Goal: Answer question/provide support: Share knowledge or assist other users

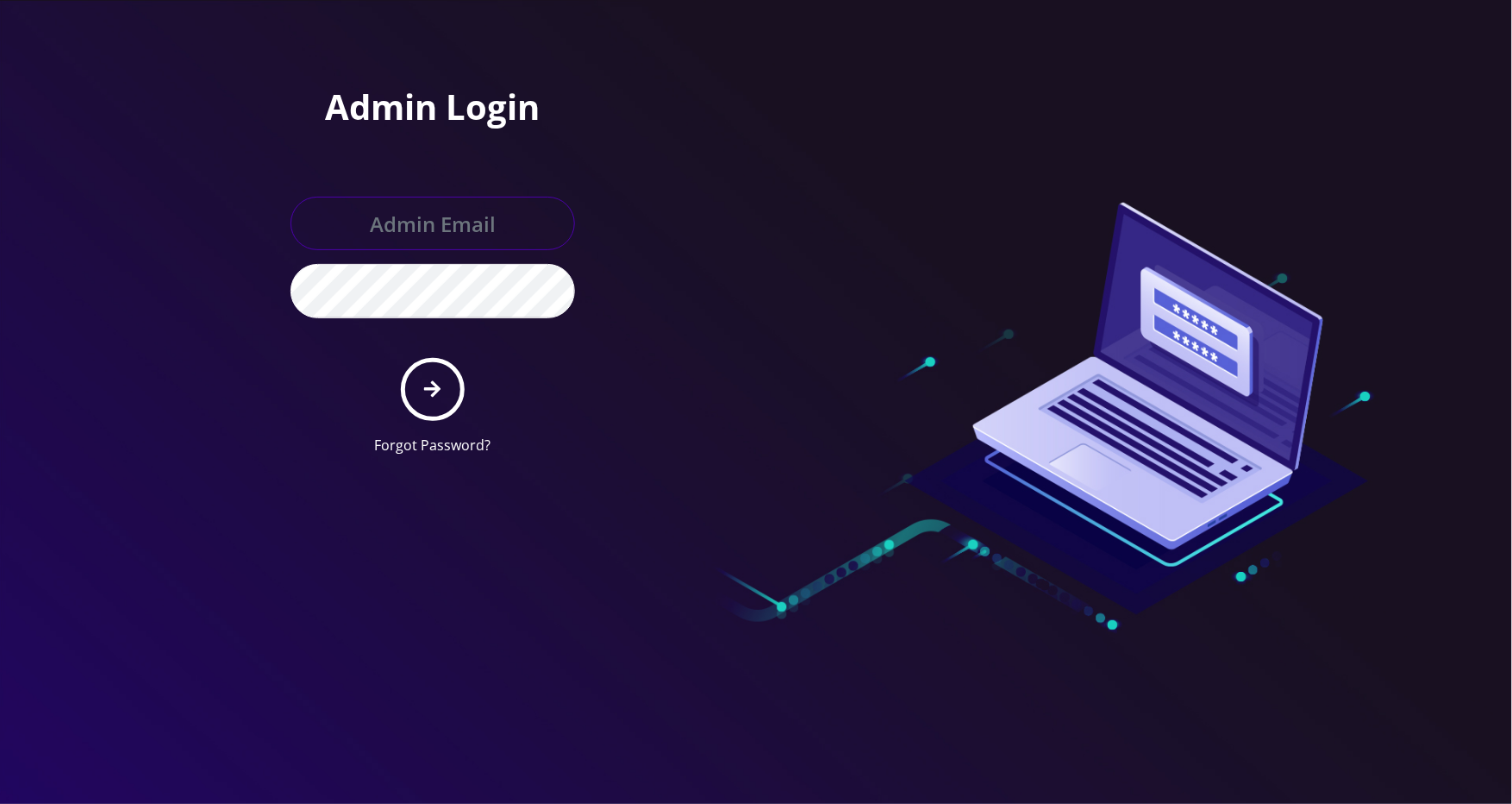
type input "jasper@britewireless.com"
drag, startPoint x: 432, startPoint y: 392, endPoint x: 453, endPoint y: 361, distance: 37.4
click at [434, 392] on icon "submit" at bounding box center [433, 388] width 16 height 19
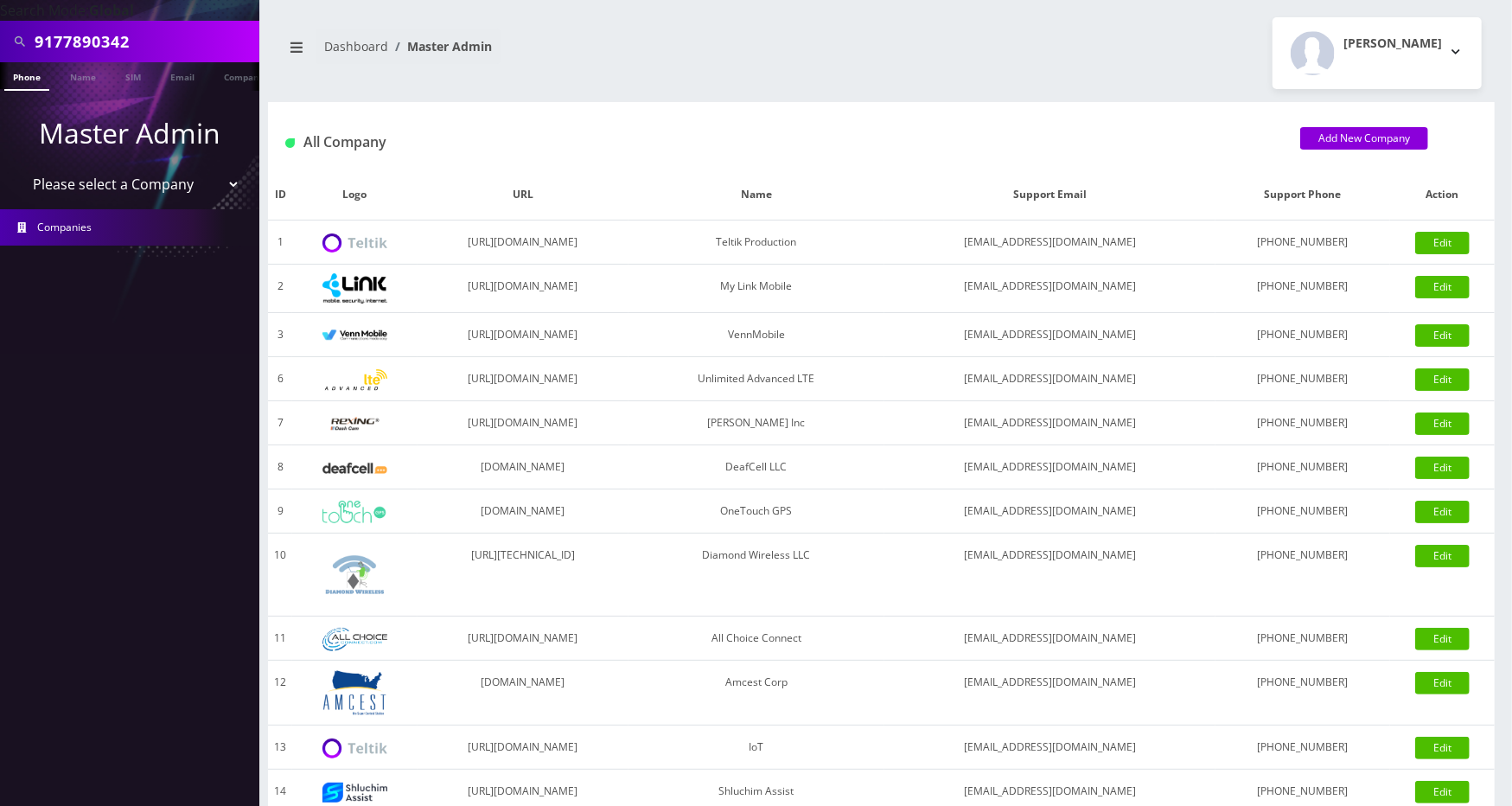
click at [171, 41] on input "9177890342" at bounding box center [145, 42] width 221 height 33
click at [176, 41] on input "9177890342" at bounding box center [145, 42] width 221 height 33
paste input "443948082"
type input "4439480822"
click at [36, 78] on link "Phone" at bounding box center [27, 77] width 45 height 29
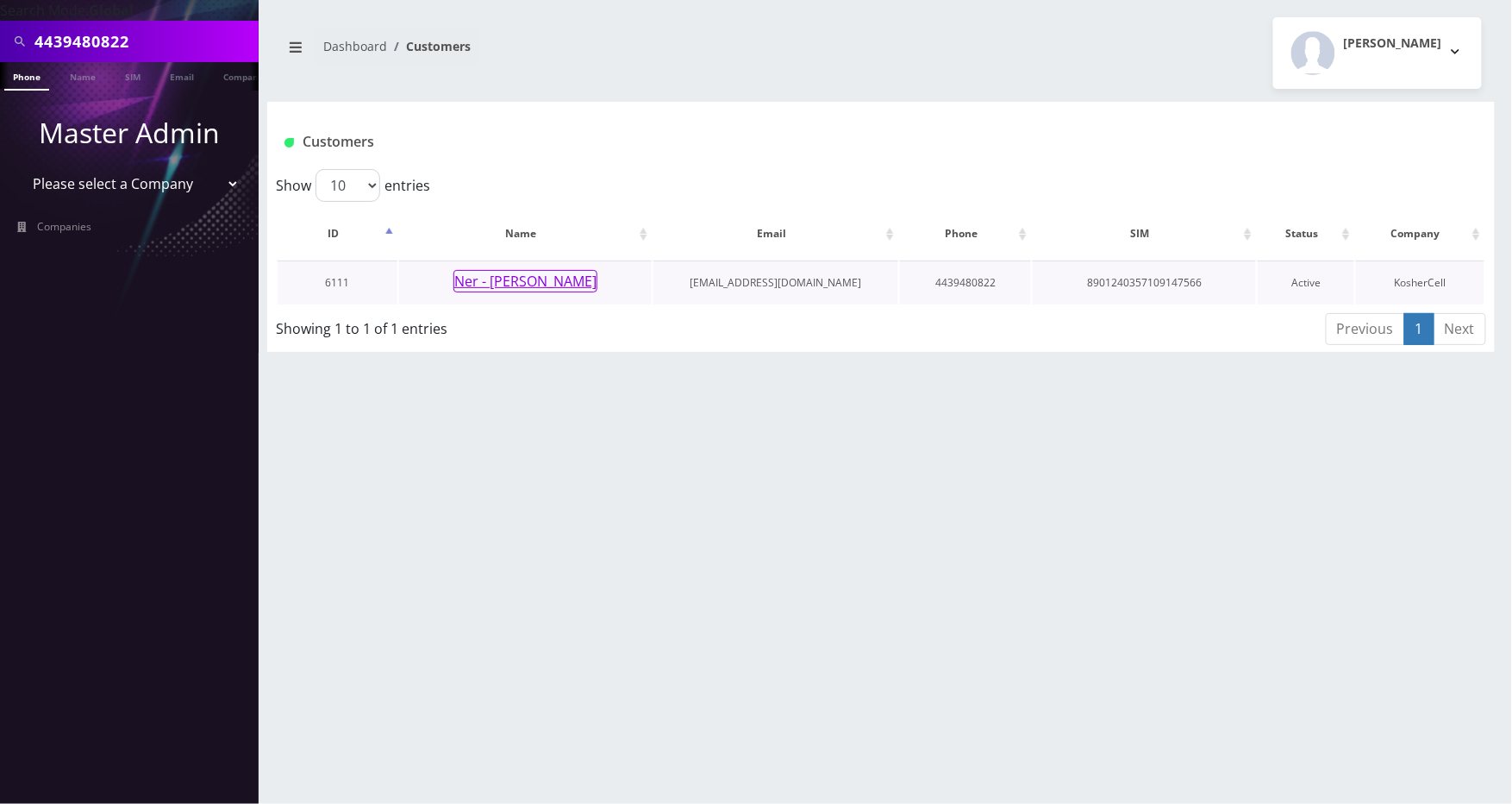
click at [511, 278] on button "Ner - [PERSON_NAME]" at bounding box center [525, 280] width 144 height 23
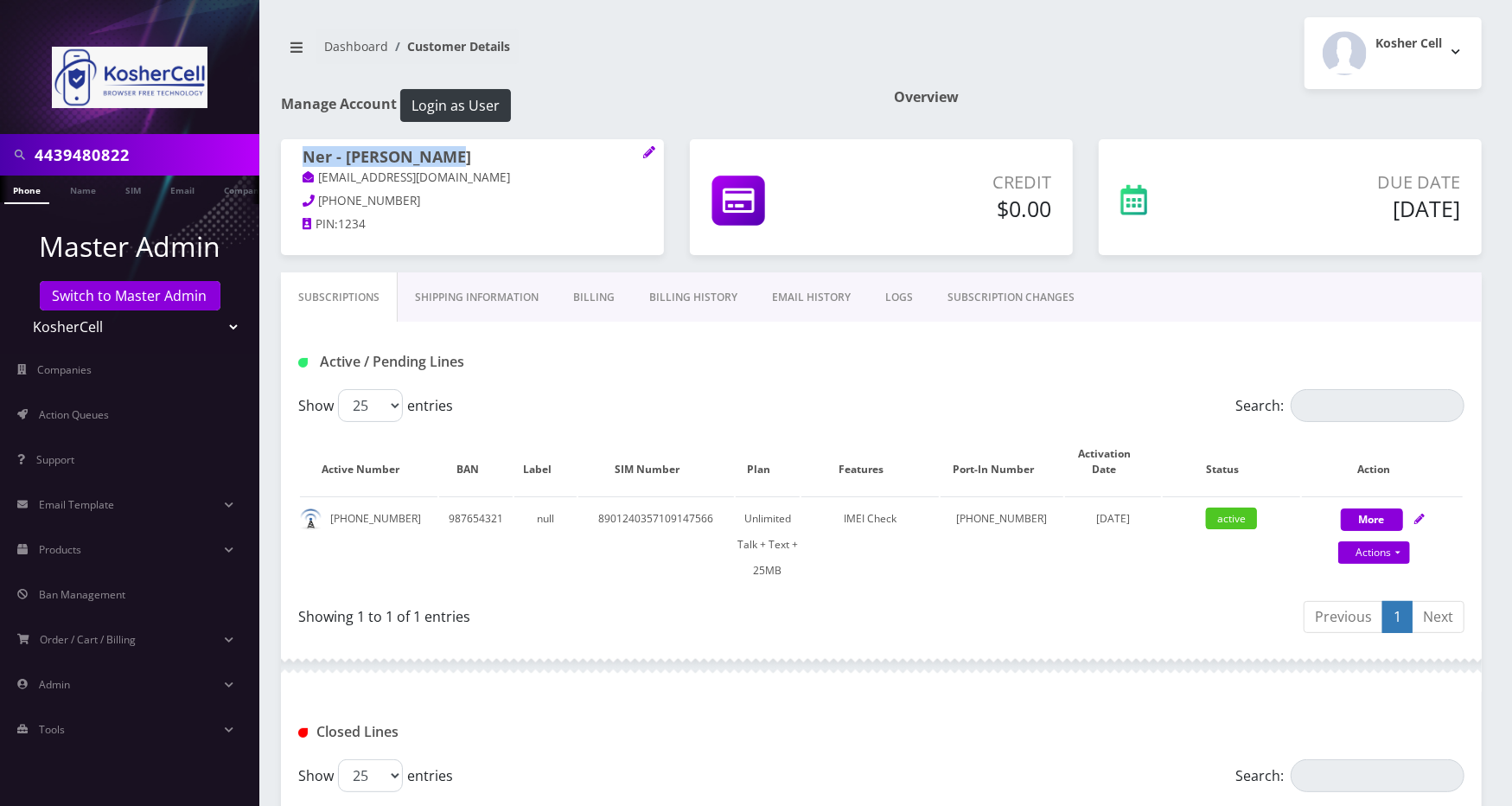
drag, startPoint x: 477, startPoint y: 154, endPoint x: 296, endPoint y: 155, distance: 181.0
click at [296, 155] on div "Ner - Yehuda Elman yehudaelman@gmail.com 410-419-7844 PIN: 1234" at bounding box center [473, 193] width 383 height 108
copy h1 "Ner - Yehuda Elman"
click at [189, 148] on input "4439480822" at bounding box center [145, 155] width 221 height 33
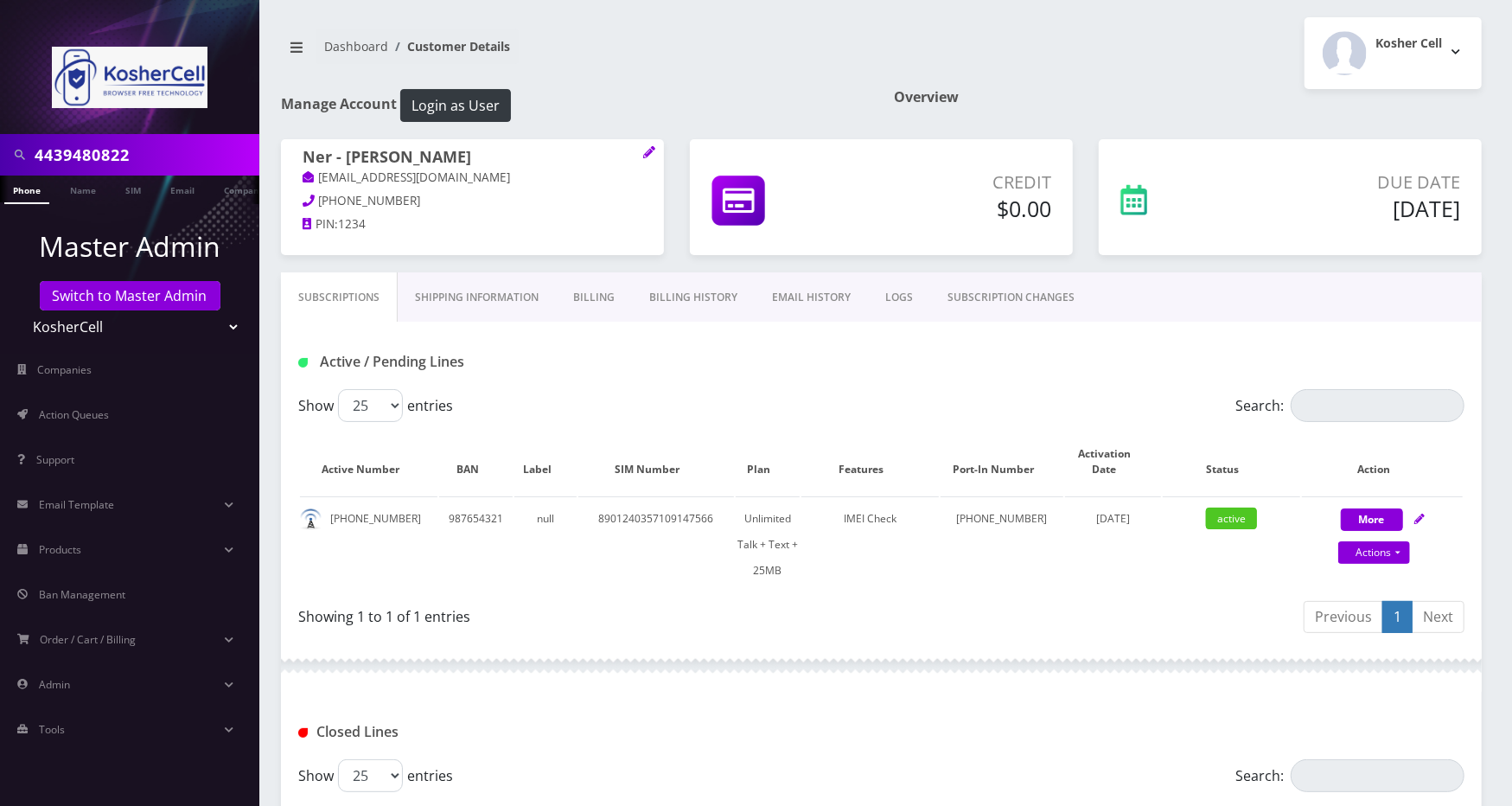
scroll to position [315, 0]
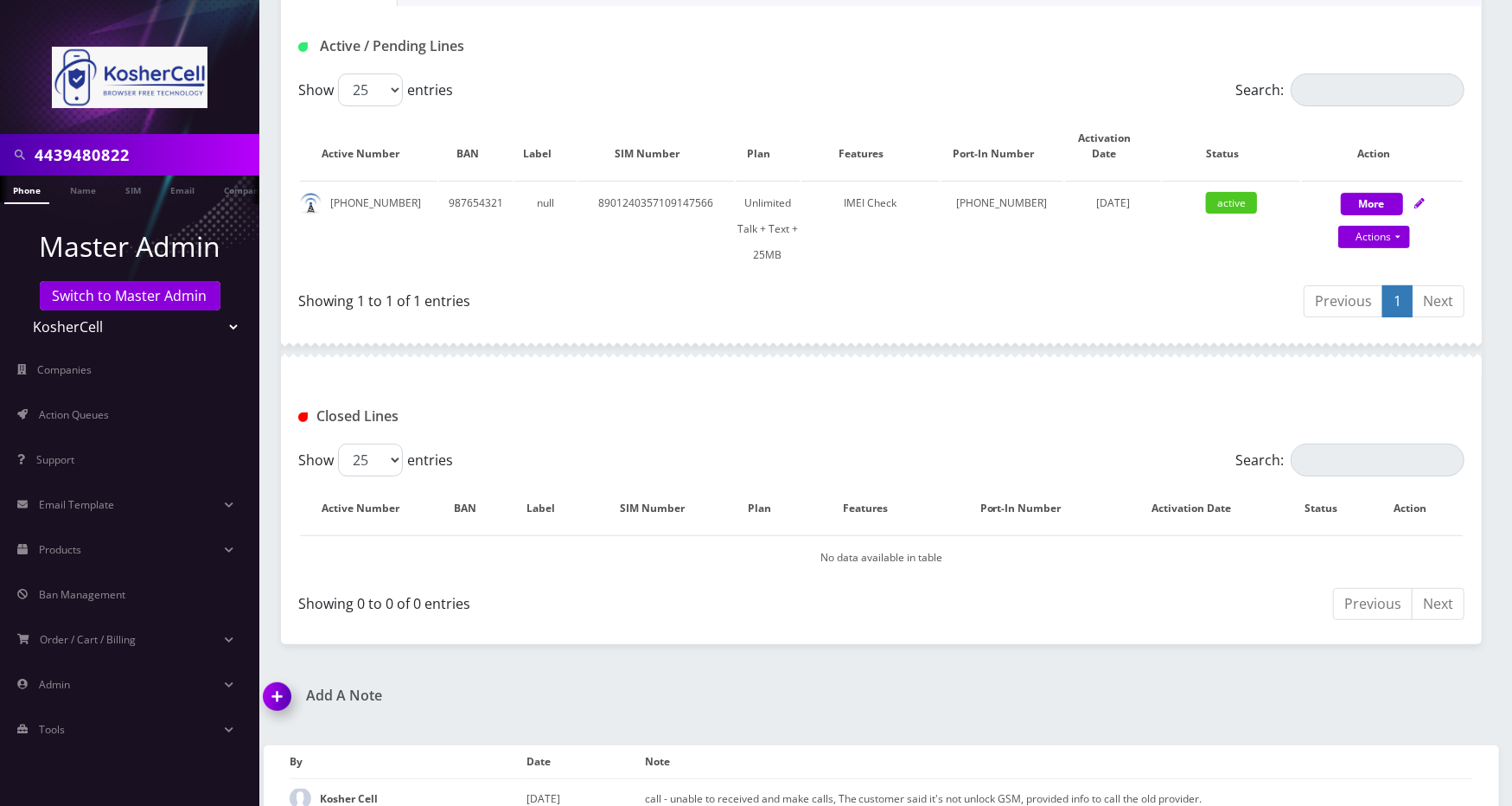
click at [288, 677] on img at bounding box center [280, 702] width 51 height 51
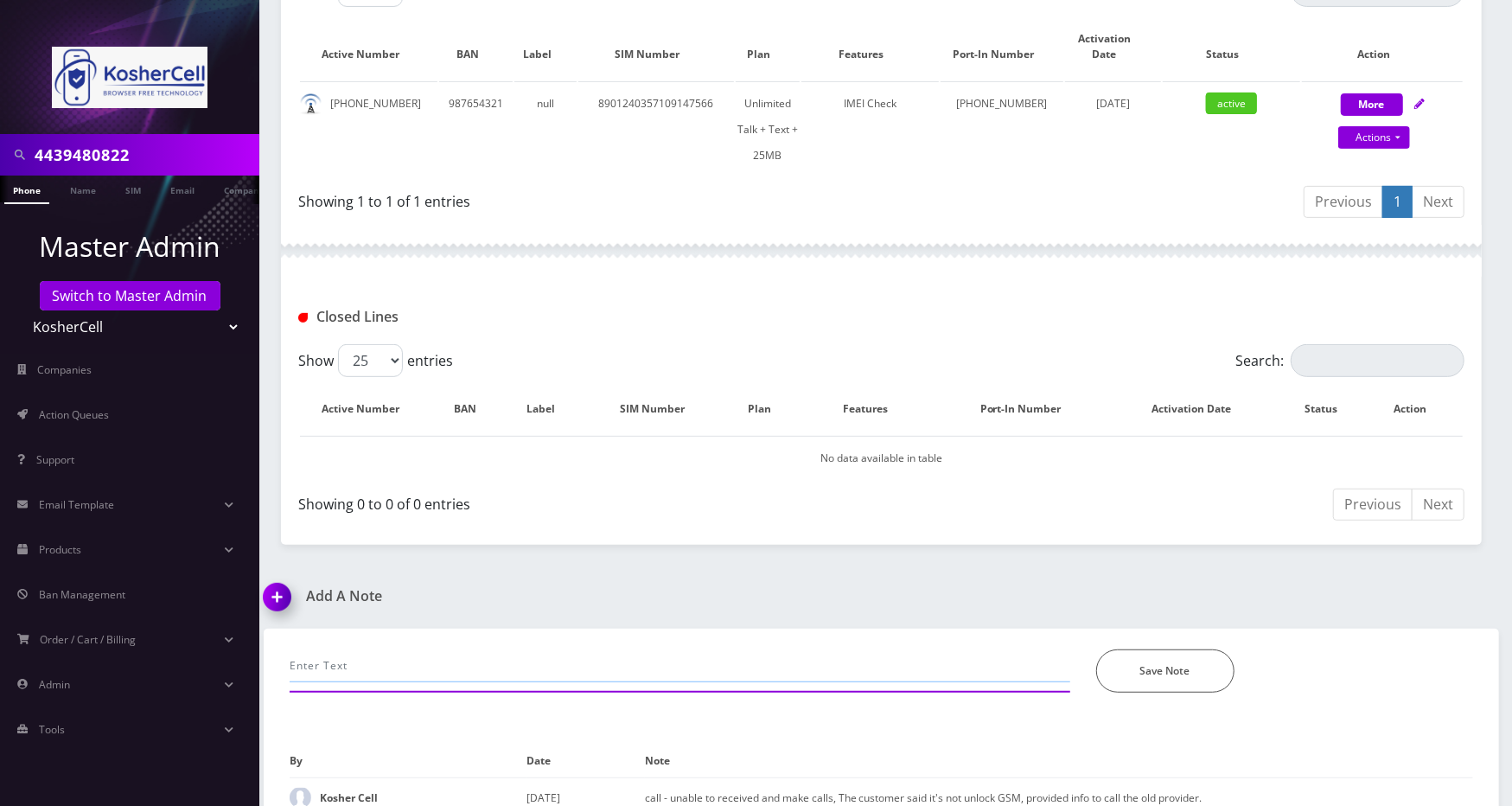
click at [458, 649] on input "text" at bounding box center [680, 665] width 781 height 33
paste input "Ner - Yehuda Elman /4439480822 -Port out request. The customer no longer needs …"
type input "Ner - Yehuda Elman /4439480822 -Port out request. The customer no longer needs …"
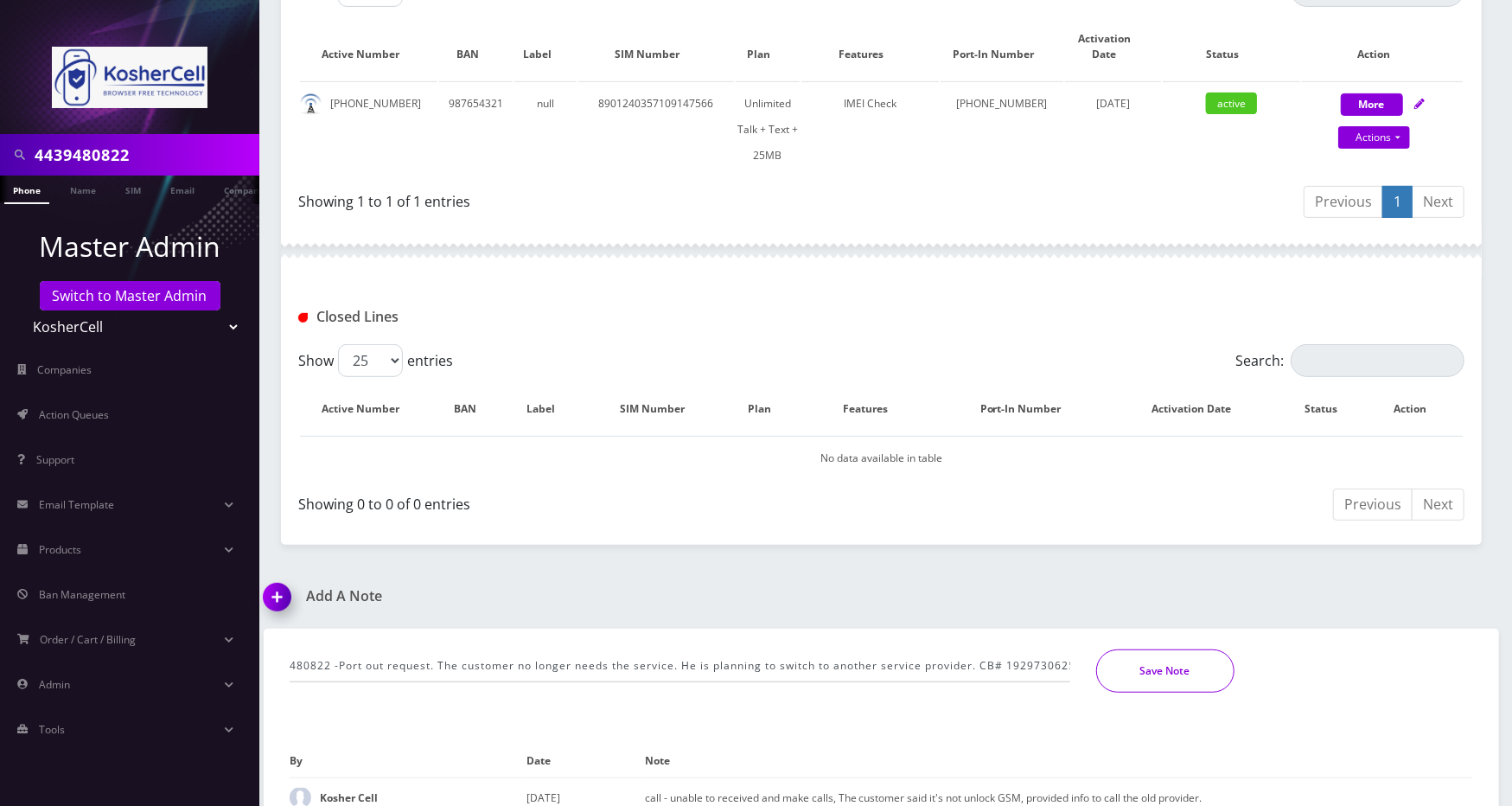
click at [1132, 649] on button "Save Note" at bounding box center [1165, 670] width 138 height 43
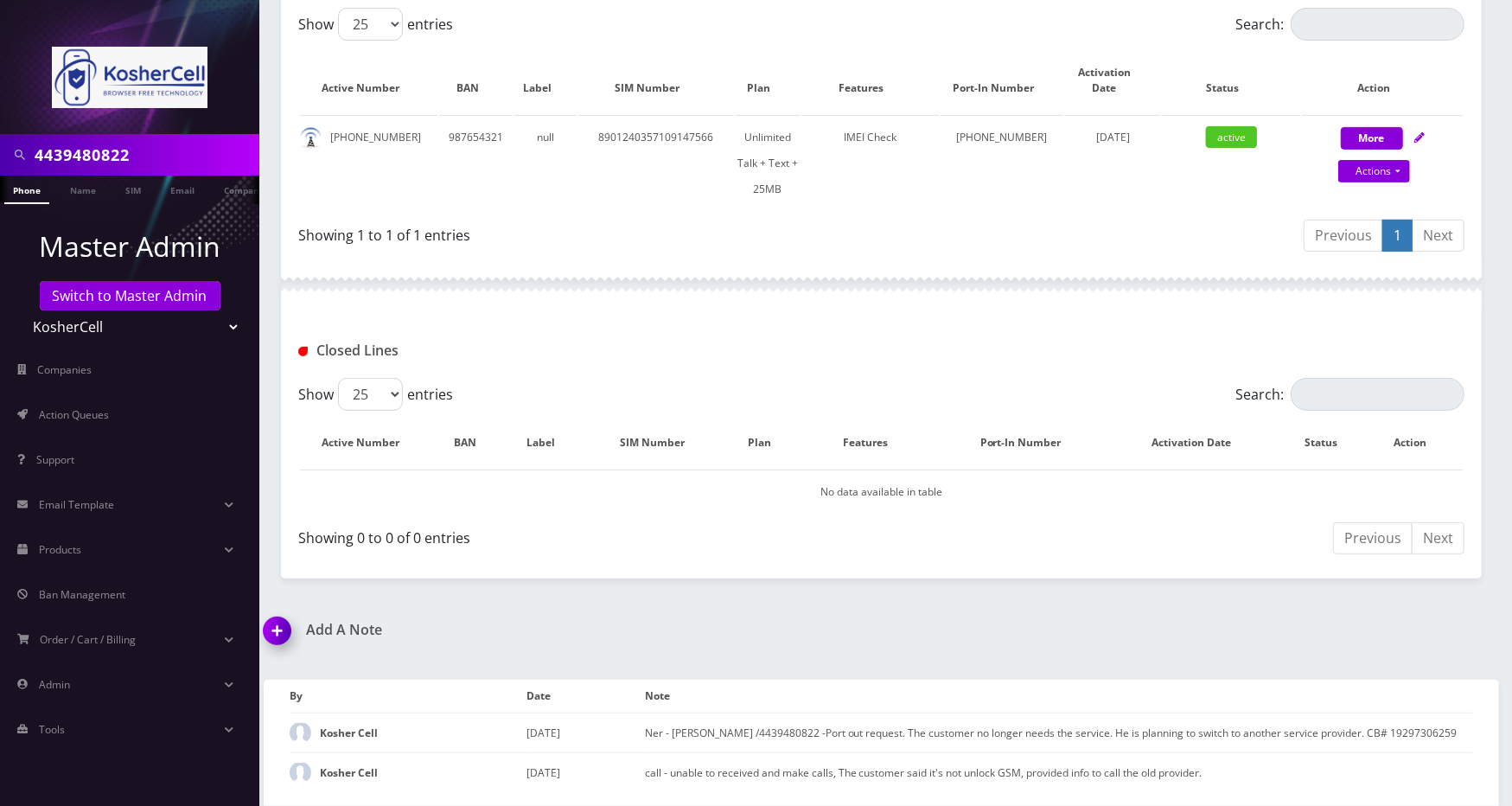
scroll to position [356, 0]
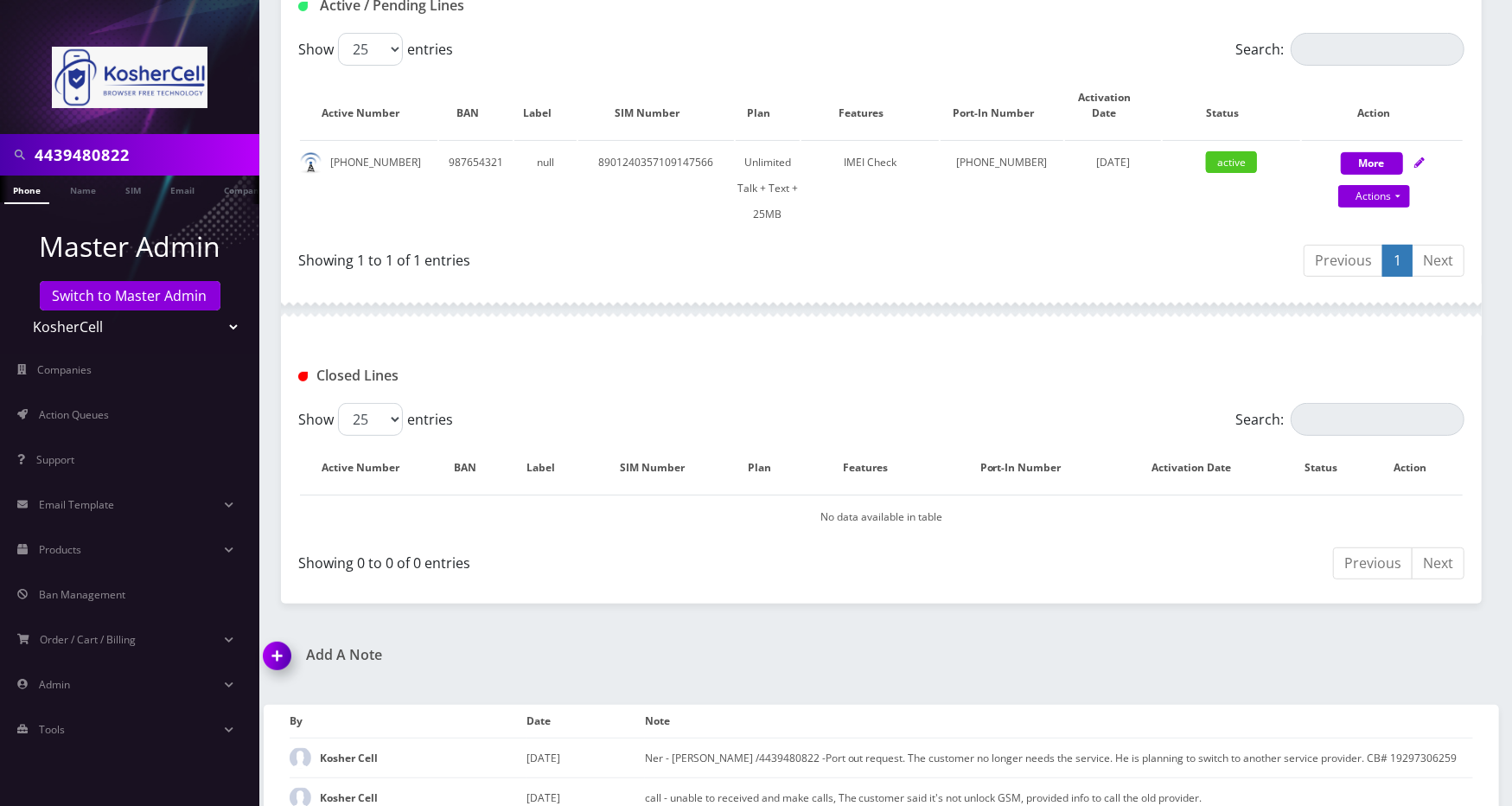
click at [164, 144] on input "4439480822" at bounding box center [145, 155] width 221 height 33
paste input "9296784705"
type input "9296784705"
click at [212, 331] on select "Teltik Production My Link Mobile VennMobile Unlimited Advanced LTE Rexing Inc D…" at bounding box center [130, 326] width 221 height 33
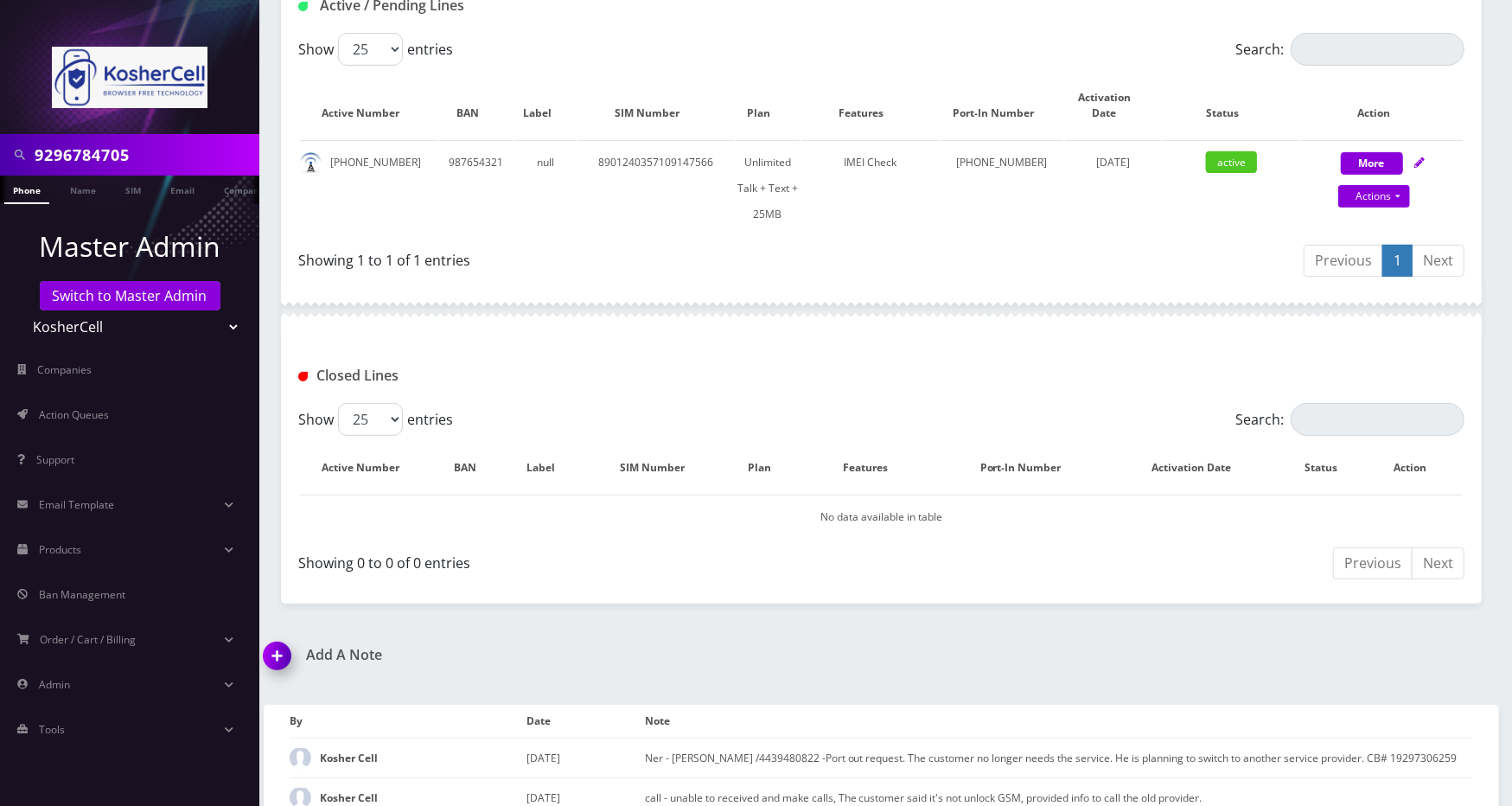
select select "23"
click at [20, 310] on select "Teltik Production My Link Mobile VennMobile Unlimited Advanced LTE Rexing Inc D…" at bounding box center [130, 326] width 221 height 33
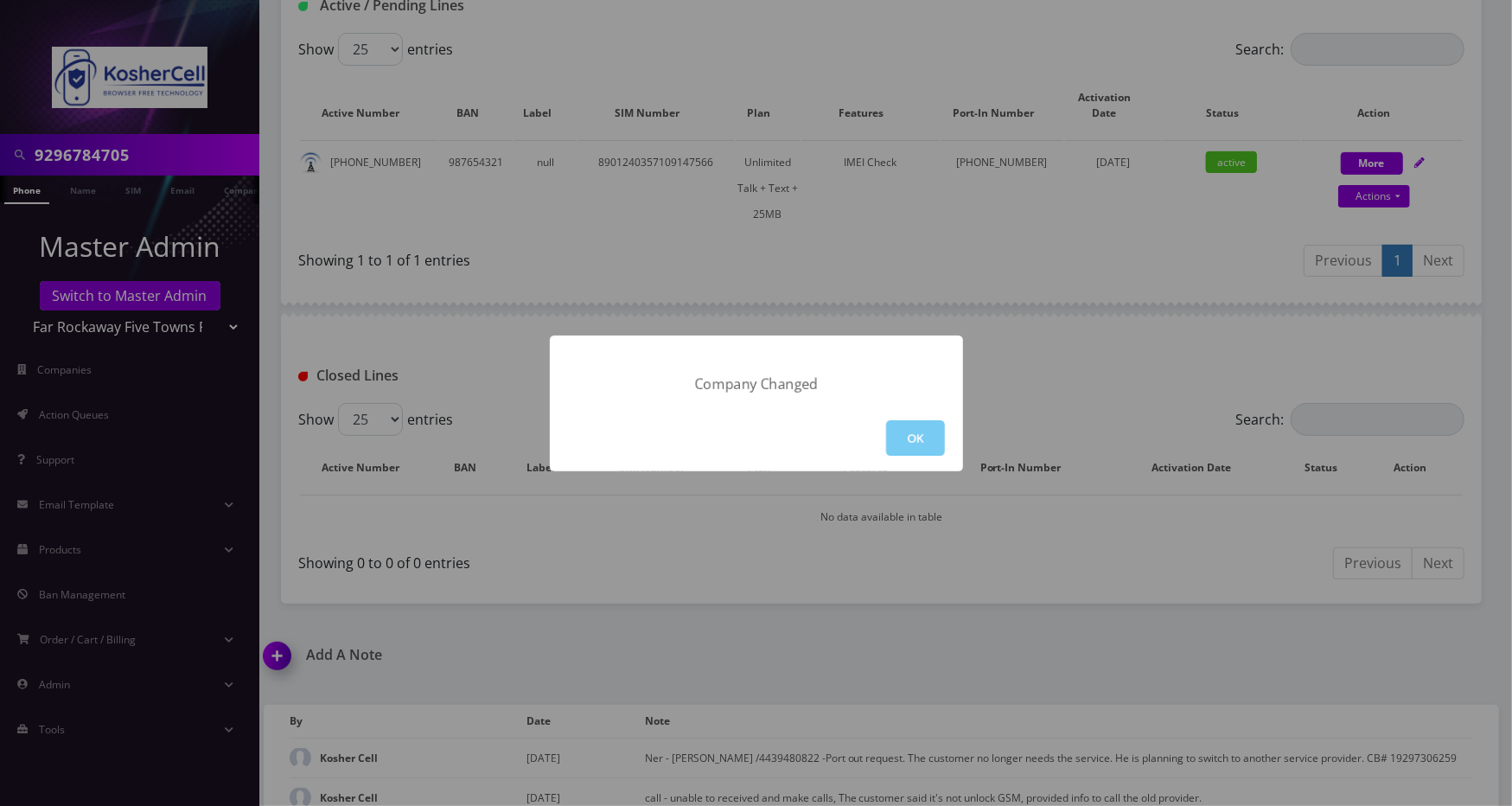
click at [887, 425] on button "OK" at bounding box center [916, 437] width 59 height 35
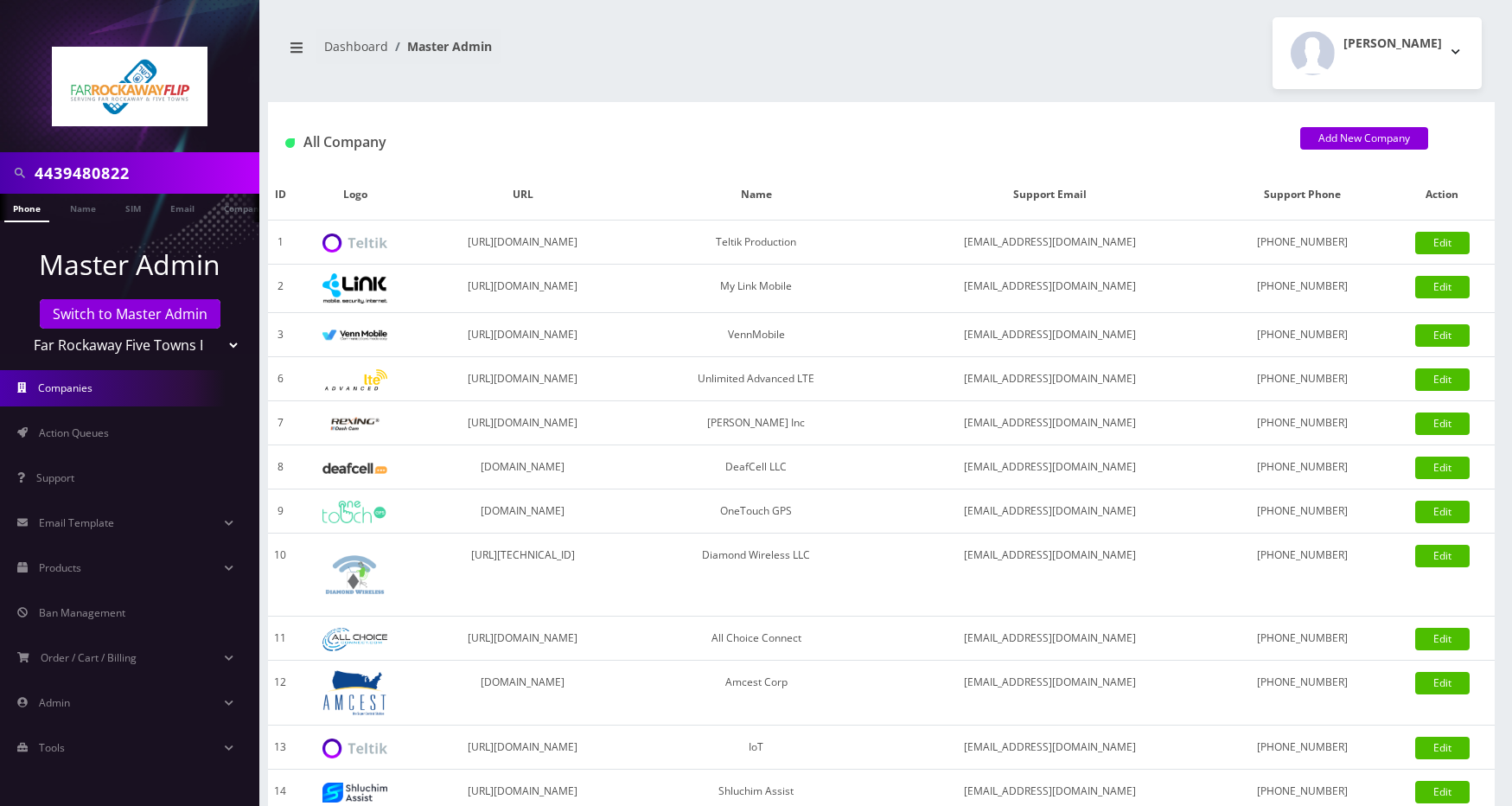
click at [128, 190] on div "4439480822" at bounding box center [129, 173] width 259 height 42
click at [135, 169] on input "4439480822" at bounding box center [145, 173] width 221 height 33
click at [136, 168] on input "4439480822" at bounding box center [145, 173] width 221 height 33
paste input "9296784705"
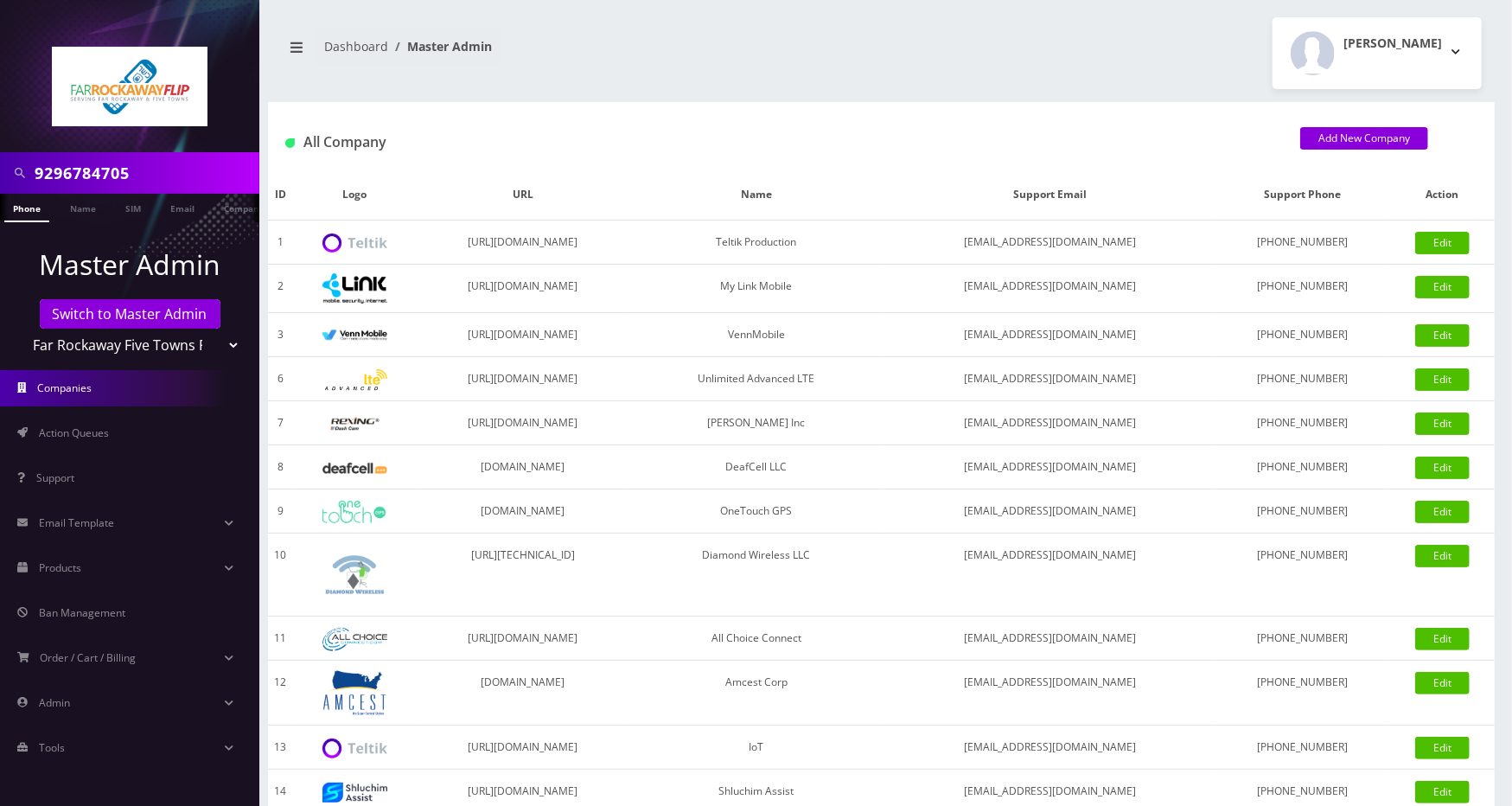
type input "9296784705"
click at [32, 210] on link "Phone" at bounding box center [27, 208] width 45 height 29
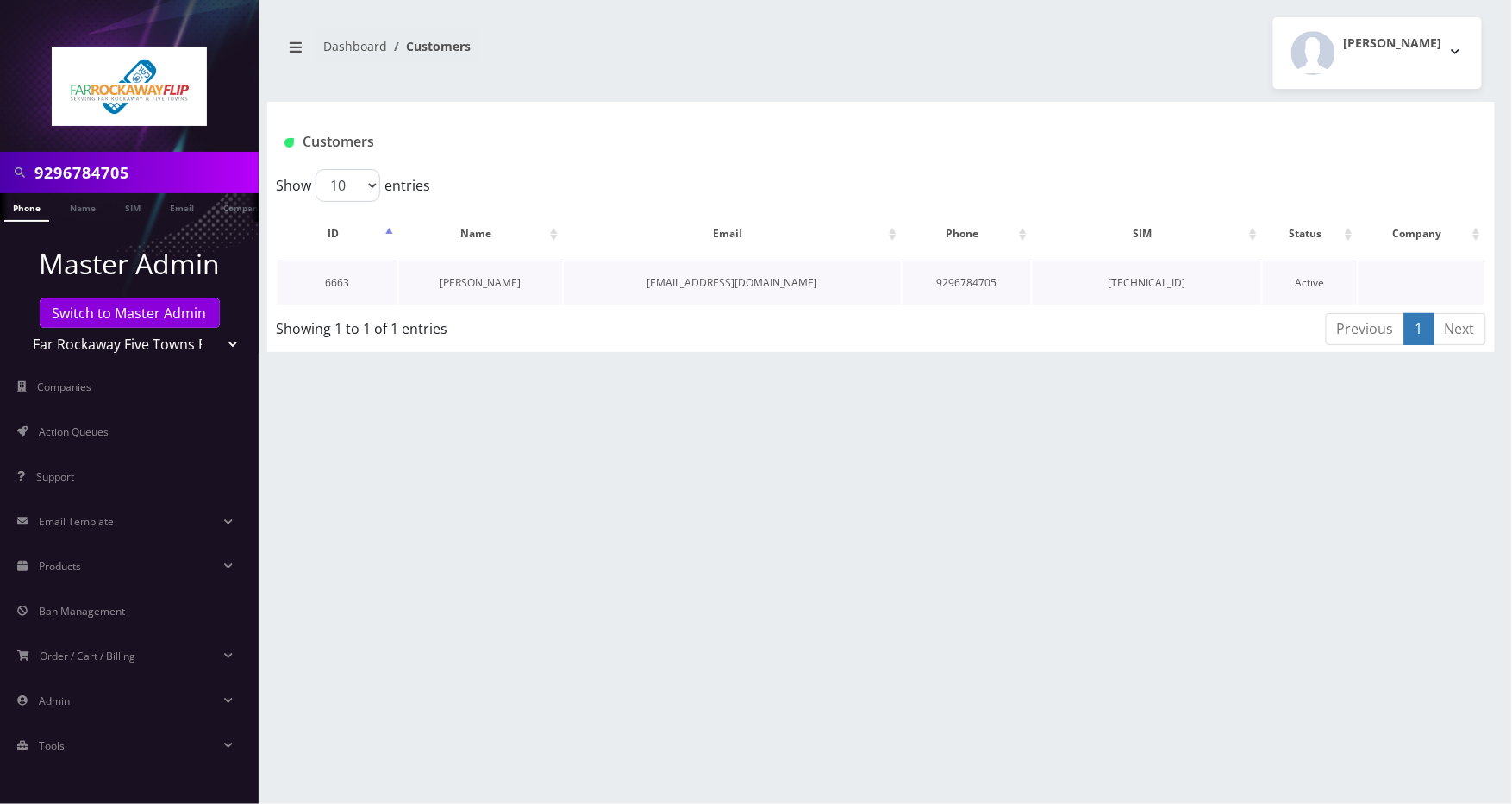
click at [493, 283] on link "[PERSON_NAME]" at bounding box center [480, 282] width 81 height 14
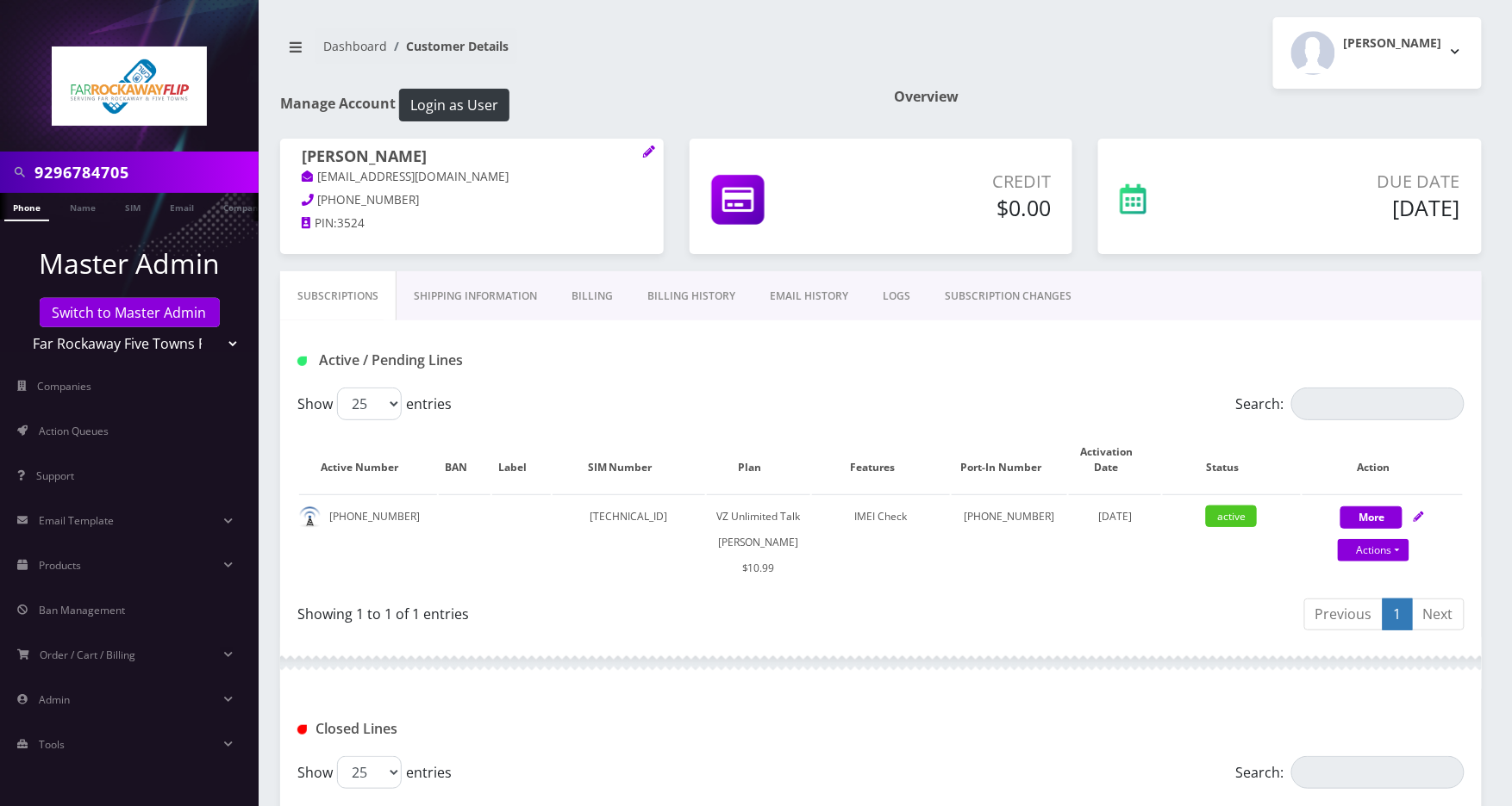
scroll to position [345, 0]
